Goal: Information Seeking & Learning: Learn about a topic

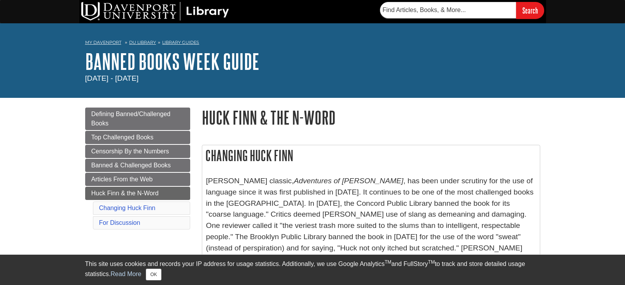
click at [385, 120] on h1 "Huck Finn & the N-Word" at bounding box center [371, 118] width 338 height 20
click at [453, 67] on h1 "Banned Books Week Guide" at bounding box center [312, 61] width 455 height 23
click at [378, 121] on h1 "Huck Finn & the N-Word" at bounding box center [371, 118] width 338 height 20
click at [339, 69] on h1 "Banned Books Week Guide" at bounding box center [312, 61] width 455 height 23
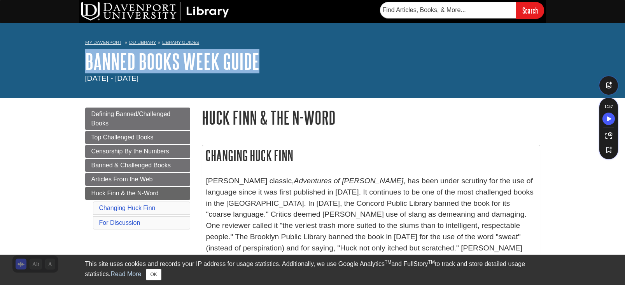
drag, startPoint x: 82, startPoint y: 64, endPoint x: 267, endPoint y: 65, distance: 184.3
click at [267, 65] on div "My Davenport DU Library Library Guides Banned Books Week Guide Huck Finn & the …" at bounding box center [312, 60] width 625 height 75
copy link "Banned Books Week Guide"
